Goal: Task Accomplishment & Management: Complete application form

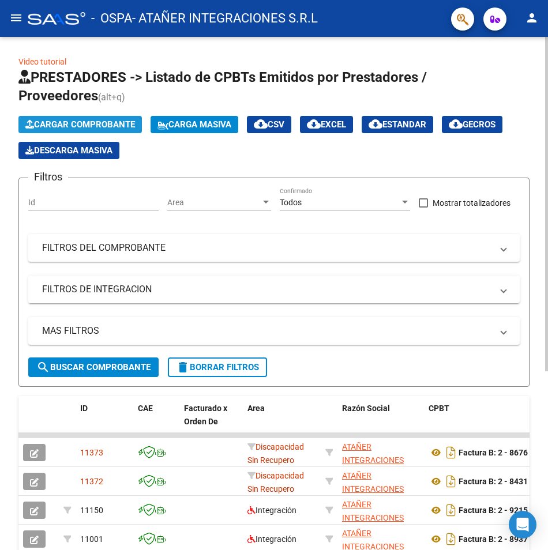
click at [95, 118] on button "Cargar Comprobante" at bounding box center [79, 124] width 123 height 17
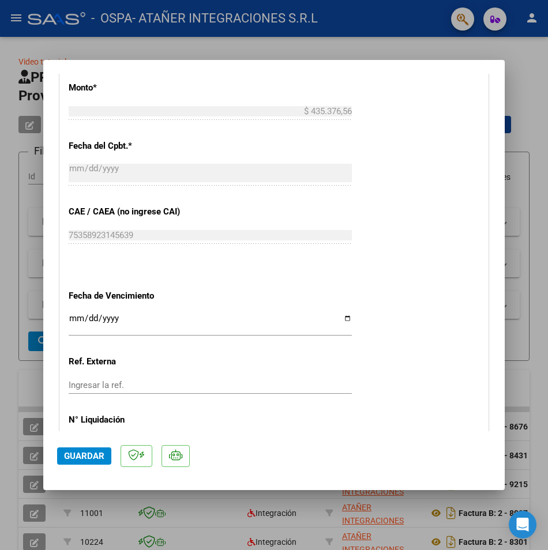
scroll to position [634, 0]
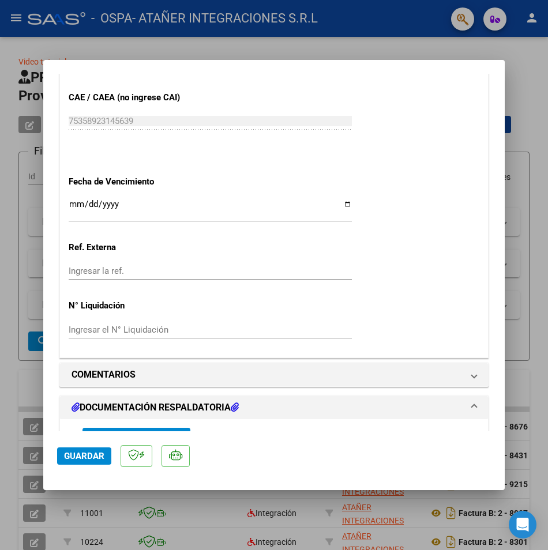
click at [78, 203] on input "Ingresar la fecha" at bounding box center [210, 209] width 283 height 18
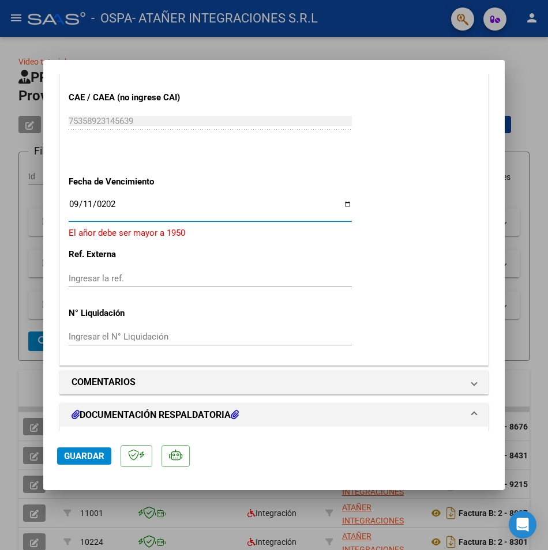
type input "[DATE]"
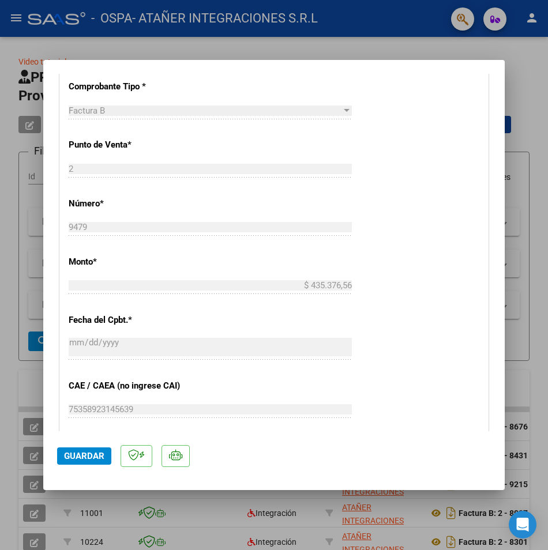
scroll to position [692, 0]
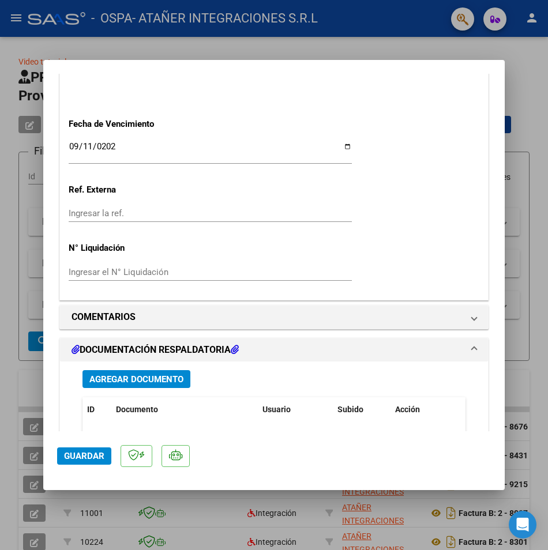
click at [168, 386] on button "Agregar Documento" at bounding box center [136, 379] width 108 height 18
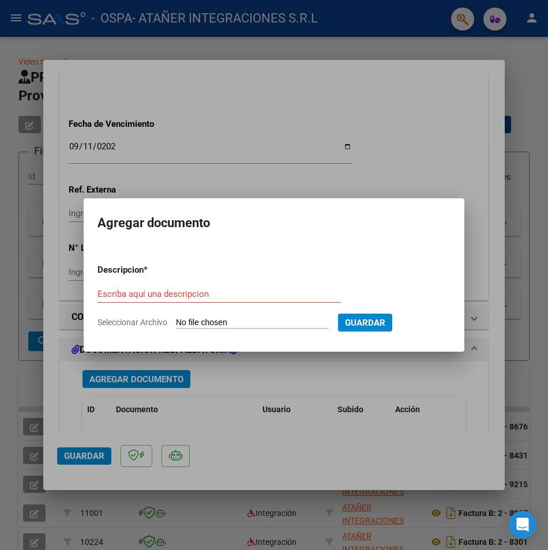
click at [189, 276] on p "Descripcion *" at bounding box center [150, 270] width 106 height 13
type input "C:\fakepath\[PERSON_NAME][DATE].pdf"
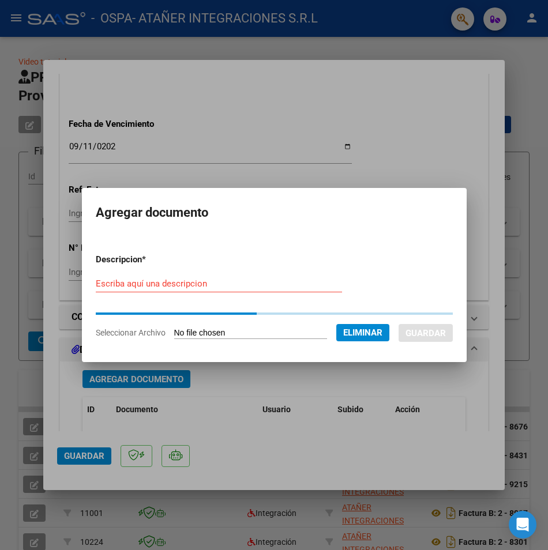
click at [189, 270] on form "Descripcion * Escriba aquí una descripcion Seleccionar Archivo Eliminar Guardar" at bounding box center [274, 296] width 357 height 103
click at [160, 280] on input "Escriba aquí una descripcion" at bounding box center [219, 284] width 246 height 10
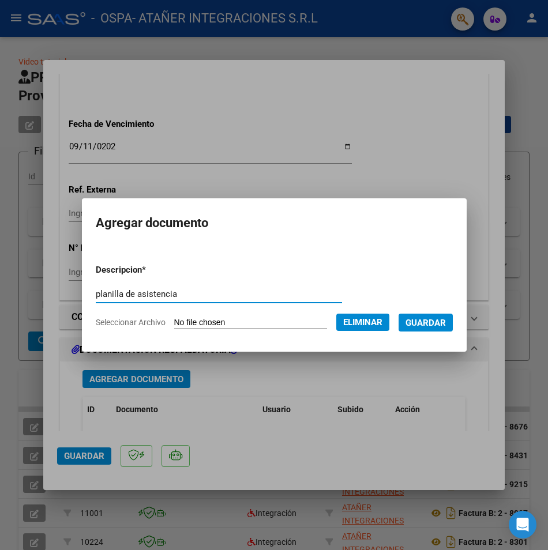
type input "planilla de asistencia"
click at [433, 322] on span "Guardar" at bounding box center [425, 323] width 40 height 10
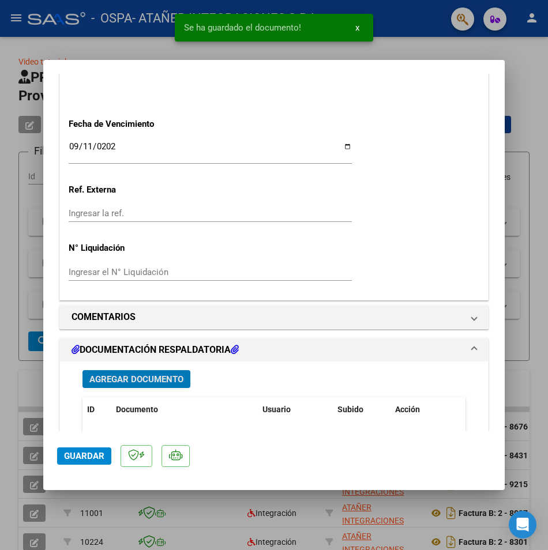
scroll to position [886, 0]
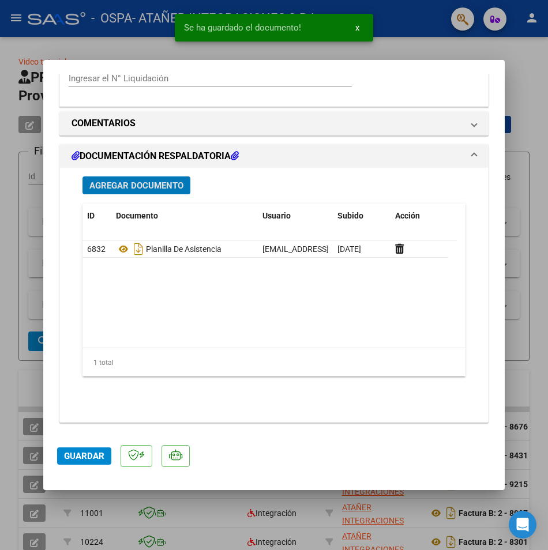
click at [99, 463] on button "Guardar" at bounding box center [84, 456] width 54 height 17
